Goal: Task Accomplishment & Management: Complete application form

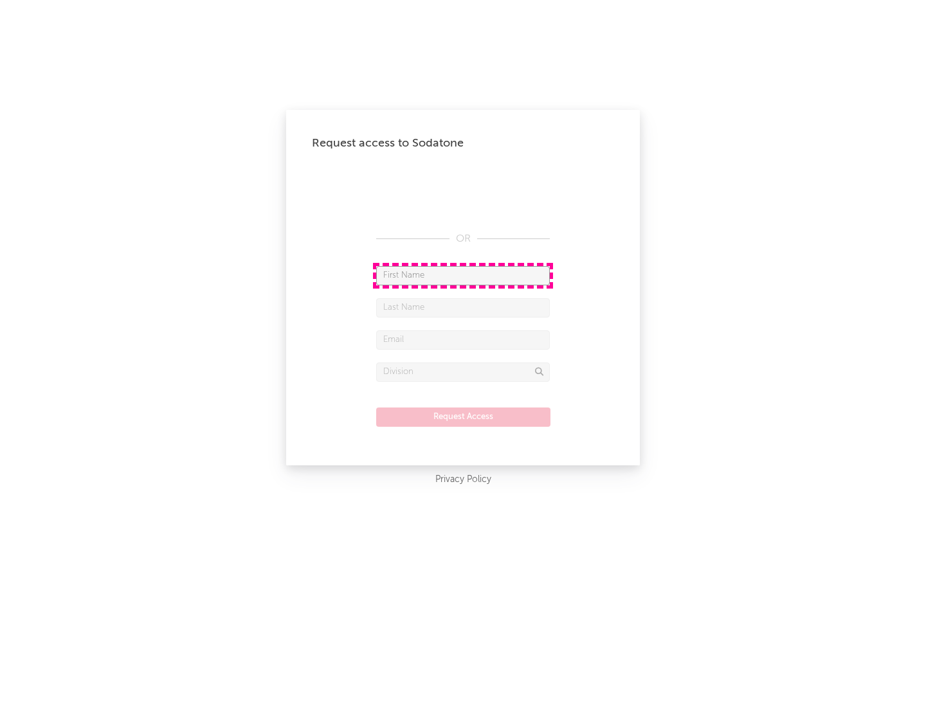
click at [463, 275] on input "text" at bounding box center [463, 275] width 174 height 19
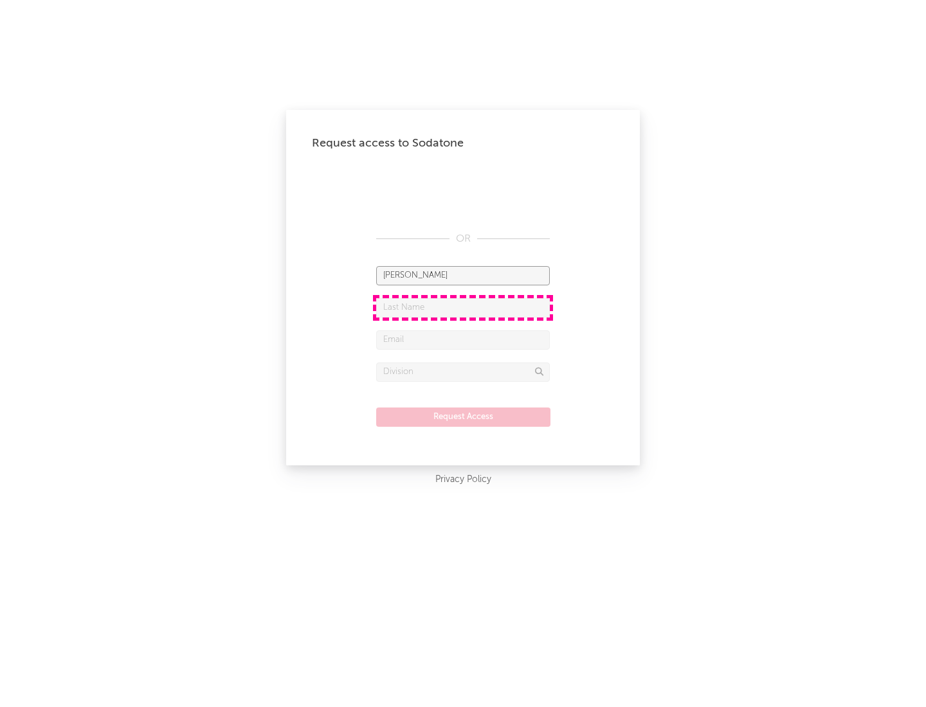
type input "[PERSON_NAME]"
click at [463, 307] on input "text" at bounding box center [463, 307] width 174 height 19
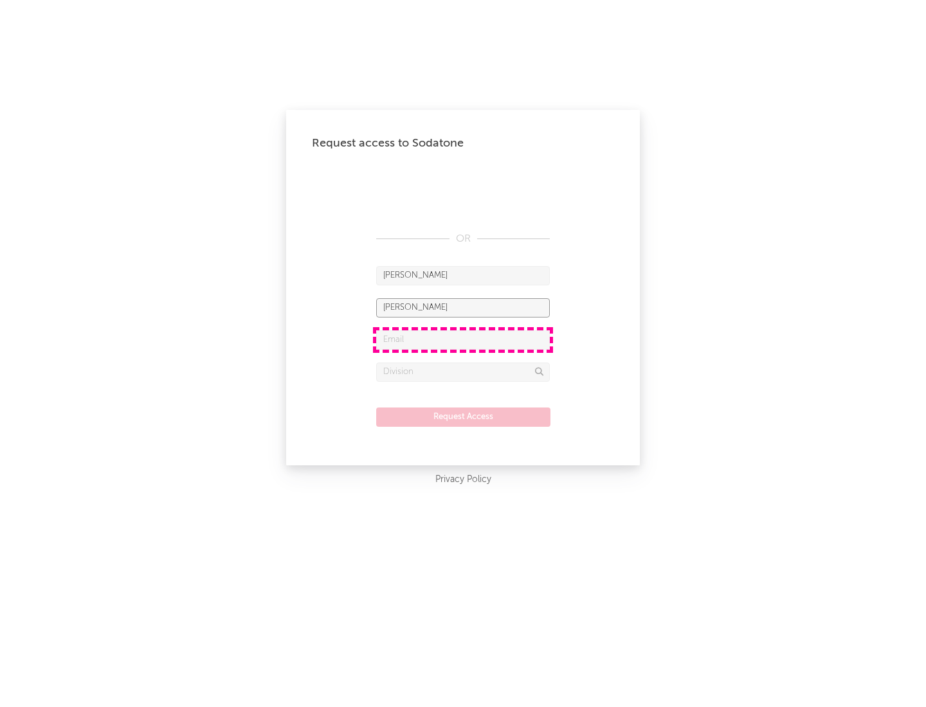
type input "[PERSON_NAME]"
click at [463, 339] on input "text" at bounding box center [463, 339] width 174 height 19
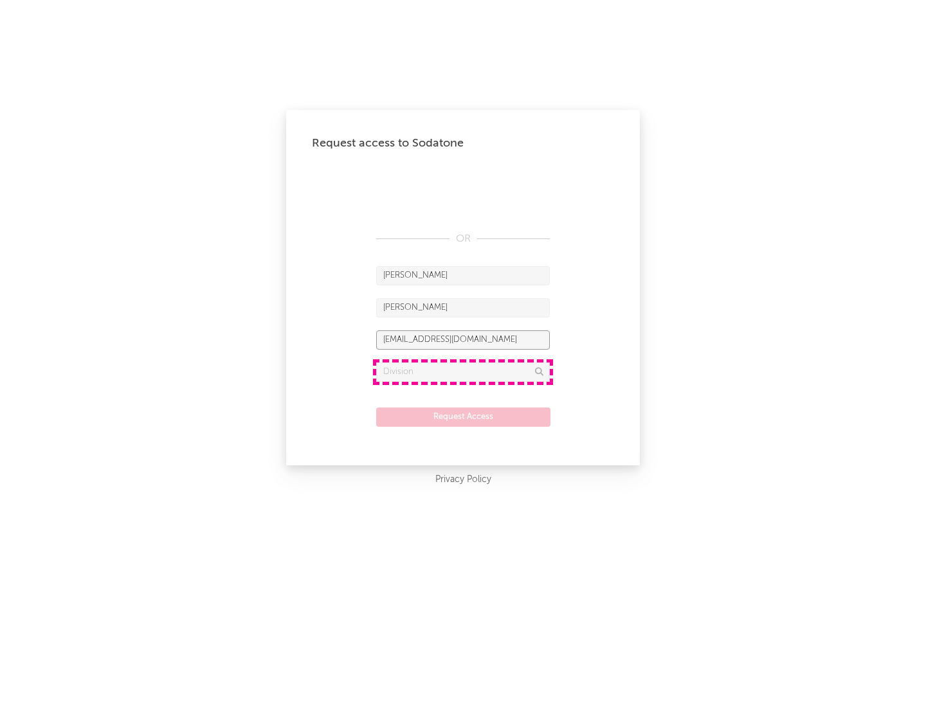
type input "[EMAIL_ADDRESS][DOMAIN_NAME]"
click at [463, 372] on input "text" at bounding box center [463, 372] width 174 height 19
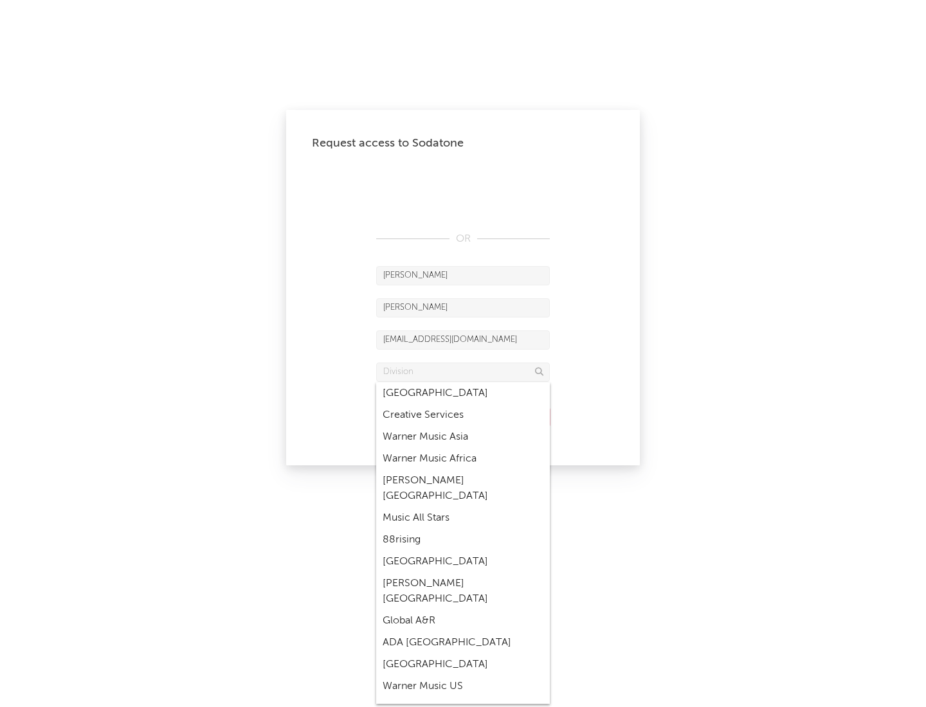
click at [463, 507] on div "Music All Stars" at bounding box center [463, 518] width 174 height 22
type input "Music All Stars"
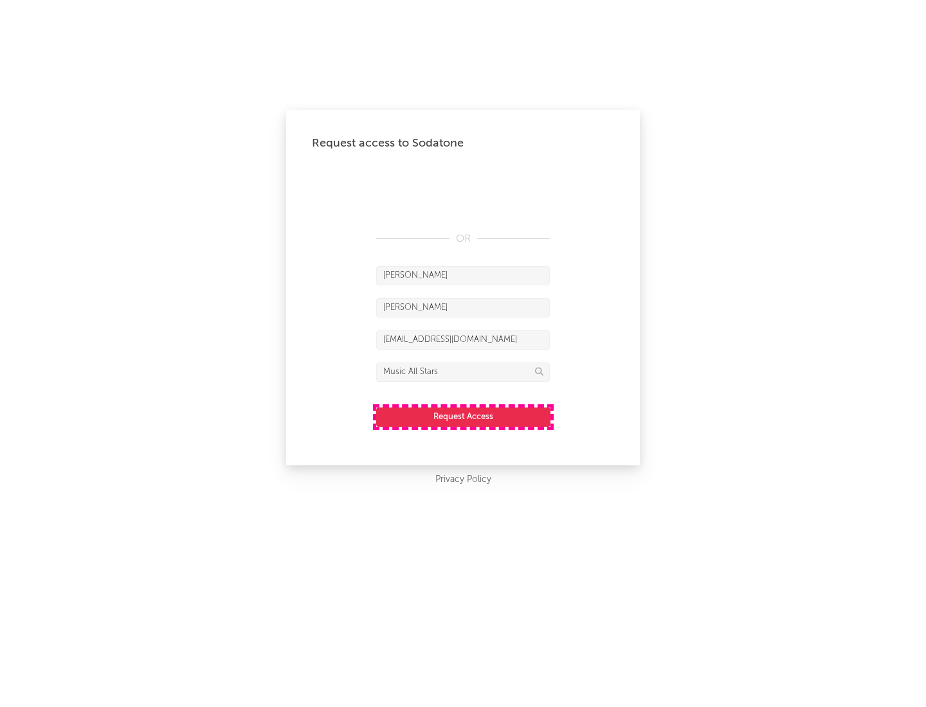
click at [463, 416] on button "Request Access" at bounding box center [463, 416] width 174 height 19
